Goal: Find contact information: Find contact information

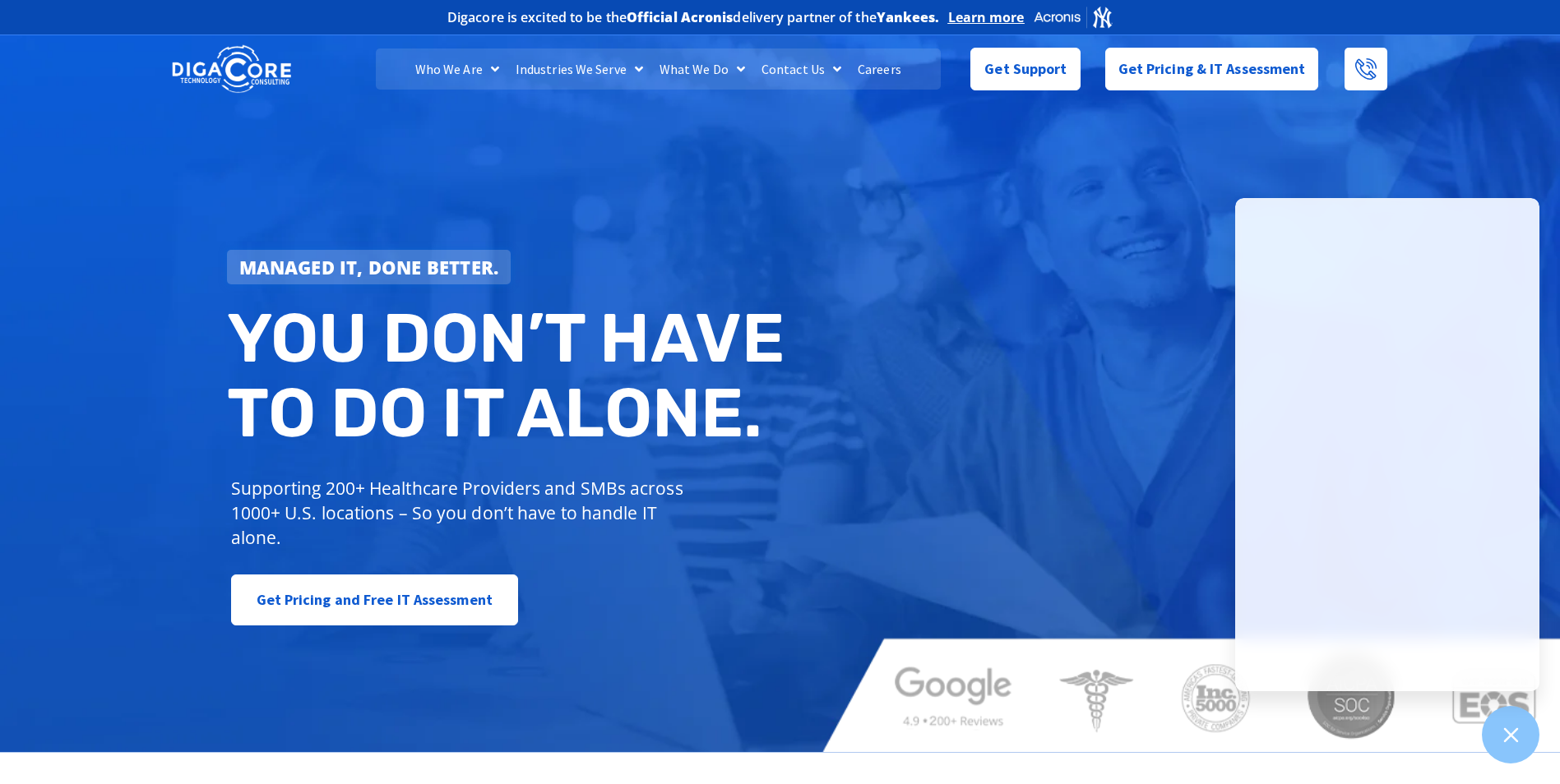
click at [990, 434] on div at bounding box center [1079, 437] width 525 height 16
click at [1527, 106] on div "Managed IT, done better. You don’t have to do IT alone. Supporting 200+ Healthc…" at bounding box center [780, 392] width 1560 height 721
click at [1423, 181] on div "Managed IT, done better. You don’t have to do IT alone. Supporting 200+ Healthc…" at bounding box center [780, 392] width 1560 height 721
click at [1497, 757] on div at bounding box center [1511, 735] width 60 height 60
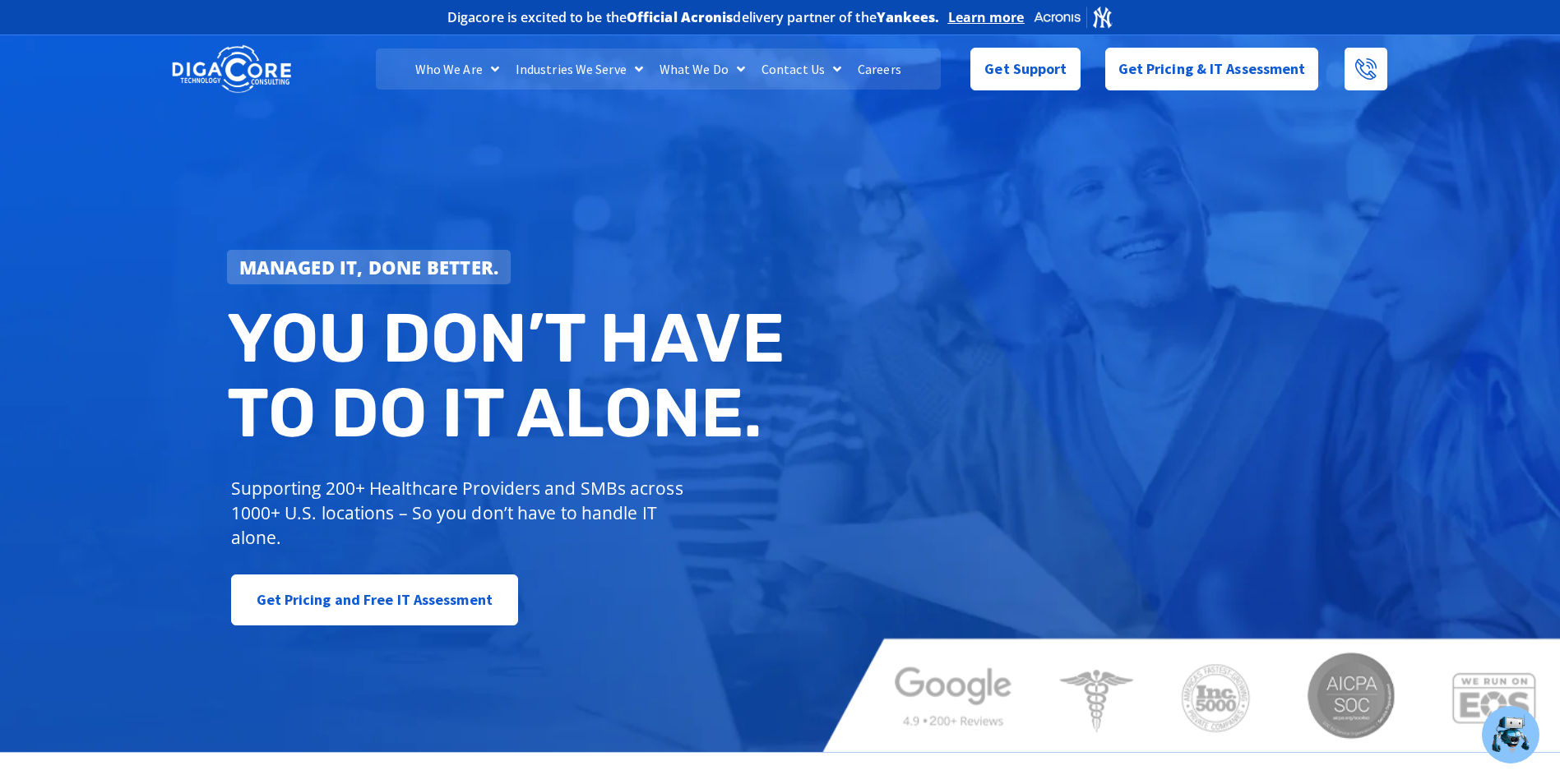
click at [795, 62] on link "Contact Us" at bounding box center [801, 69] width 96 height 41
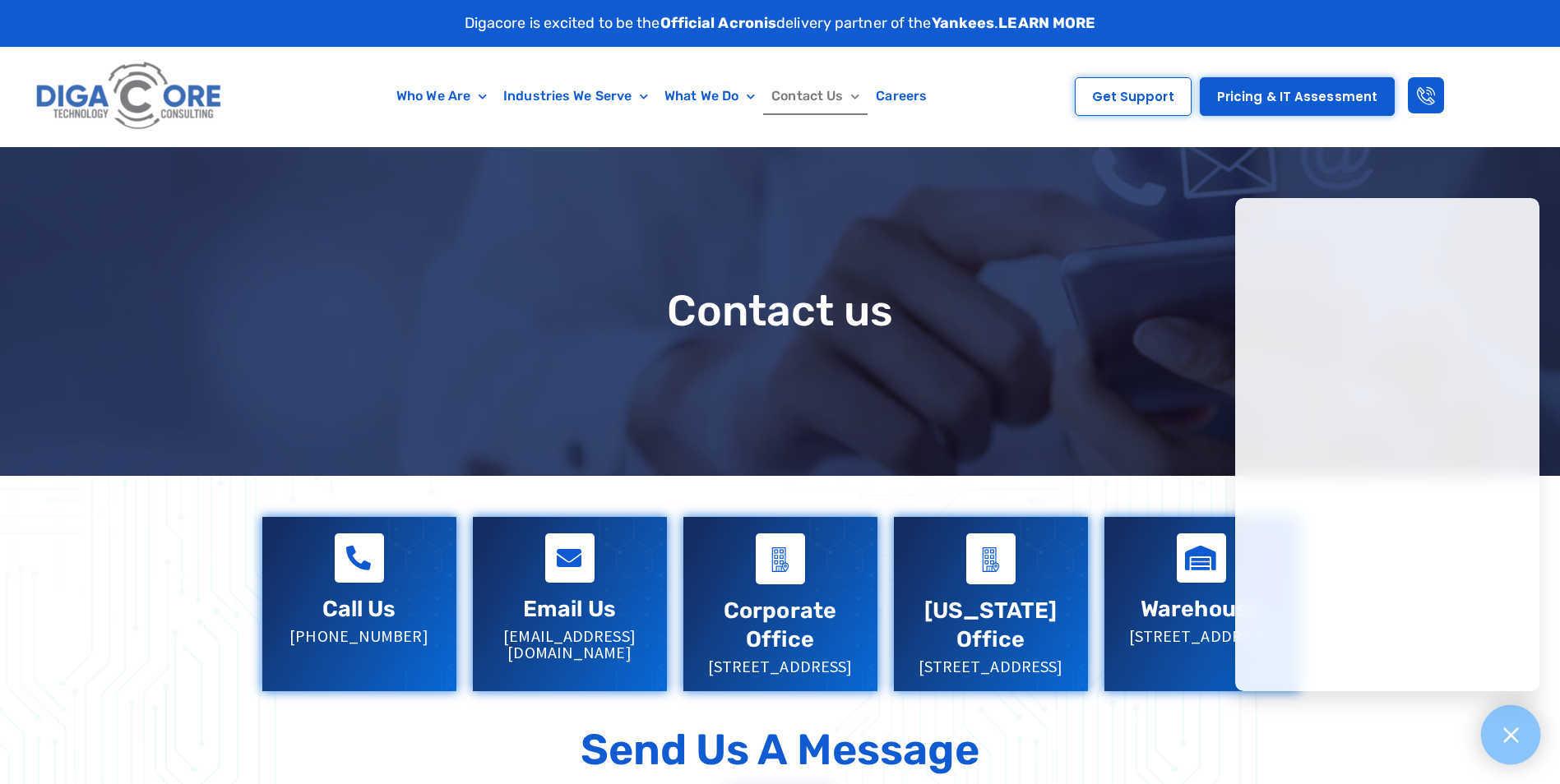
click at [1513, 738] on icon at bounding box center [1510, 734] width 21 height 21
